Goal: Information Seeking & Learning: Find specific page/section

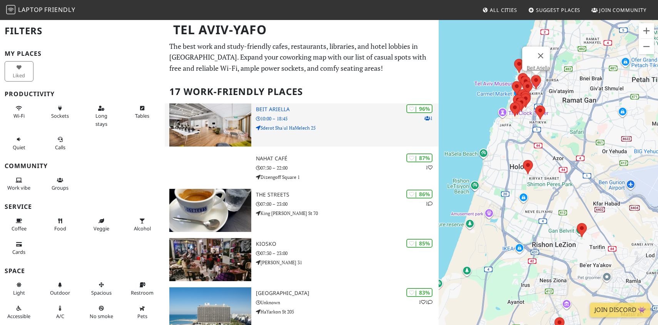
click at [308, 121] on p "10:00 – 18:45" at bounding box center [347, 118] width 183 height 7
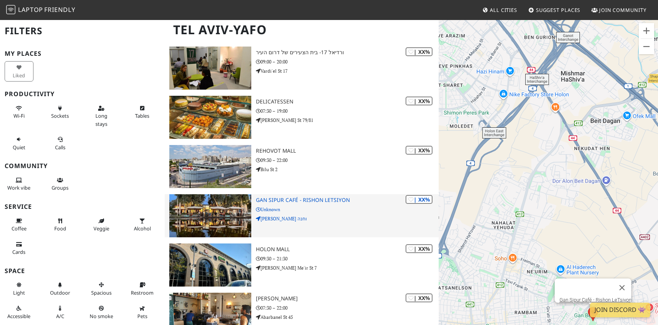
scroll to position [602, 0]
